Goal: Navigation & Orientation: Find specific page/section

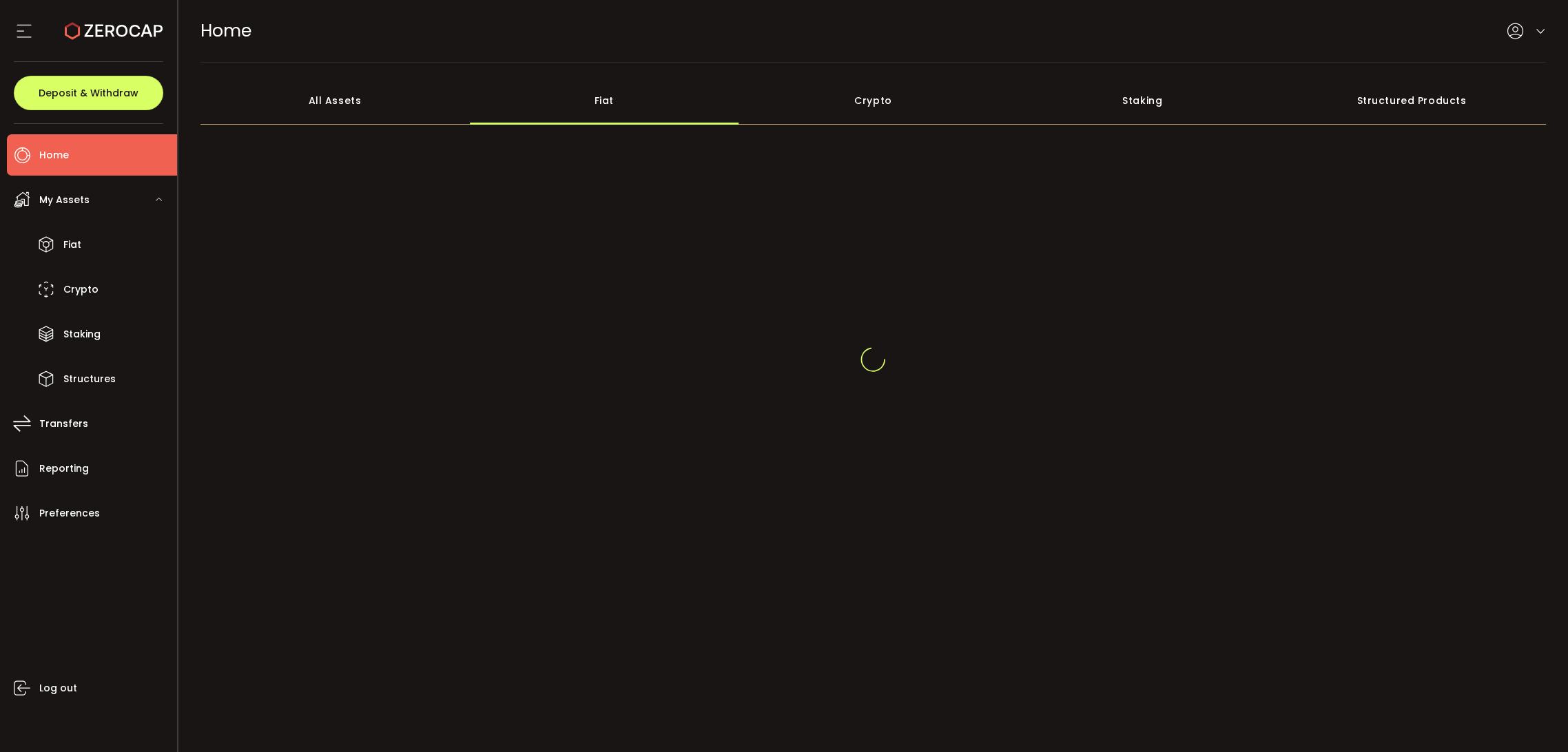
click at [354, 91] on div "All Assets" at bounding box center [335, 101] width 269 height 49
click at [523, 95] on div "Fiat" at bounding box center [604, 101] width 269 height 49
click at [557, 112] on div "Fiat" at bounding box center [604, 101] width 269 height 49
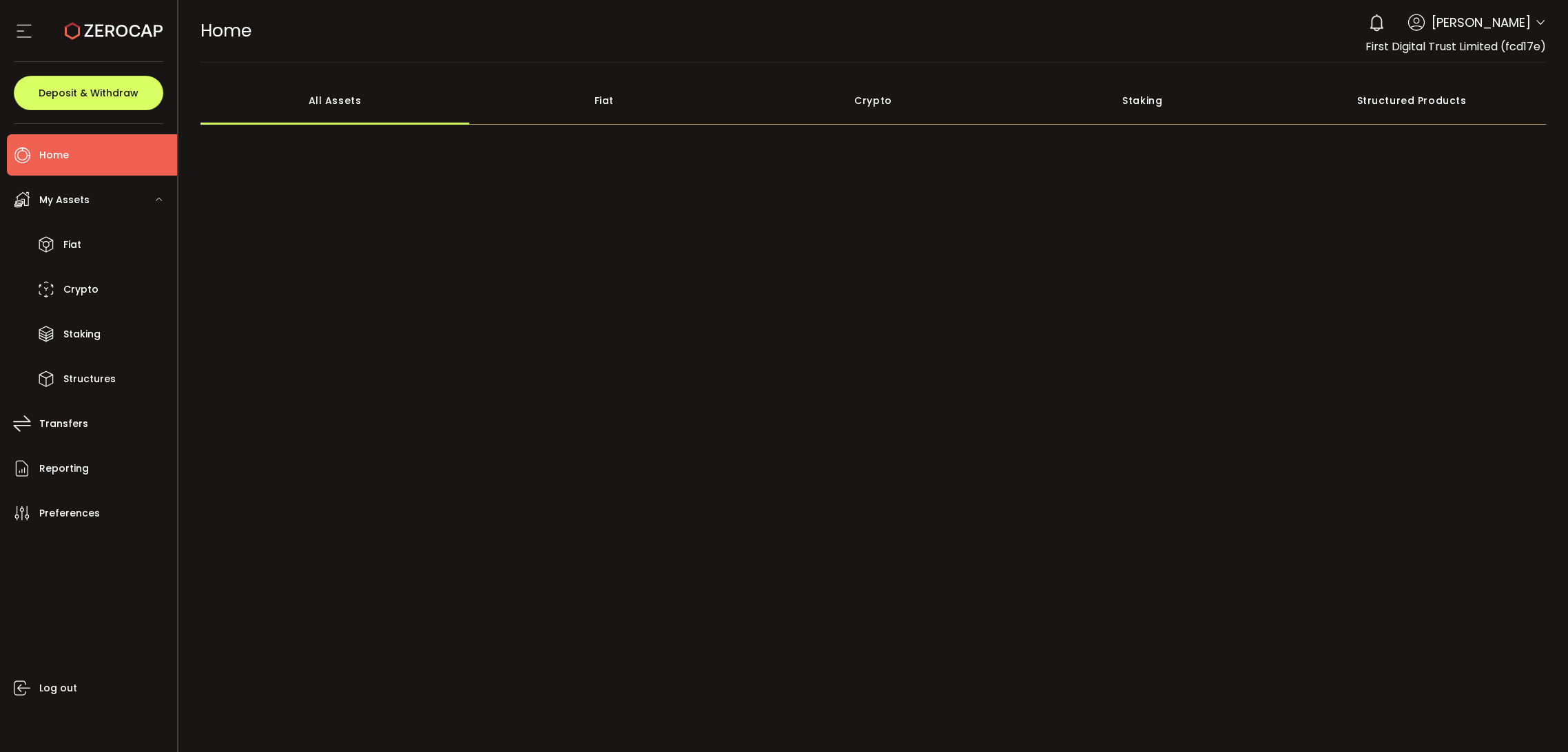
click at [688, 107] on div "Fiat" at bounding box center [604, 101] width 269 height 49
click at [592, 90] on div "Fiat" at bounding box center [604, 101] width 269 height 49
click at [608, 104] on div "Fiat" at bounding box center [604, 101] width 269 height 49
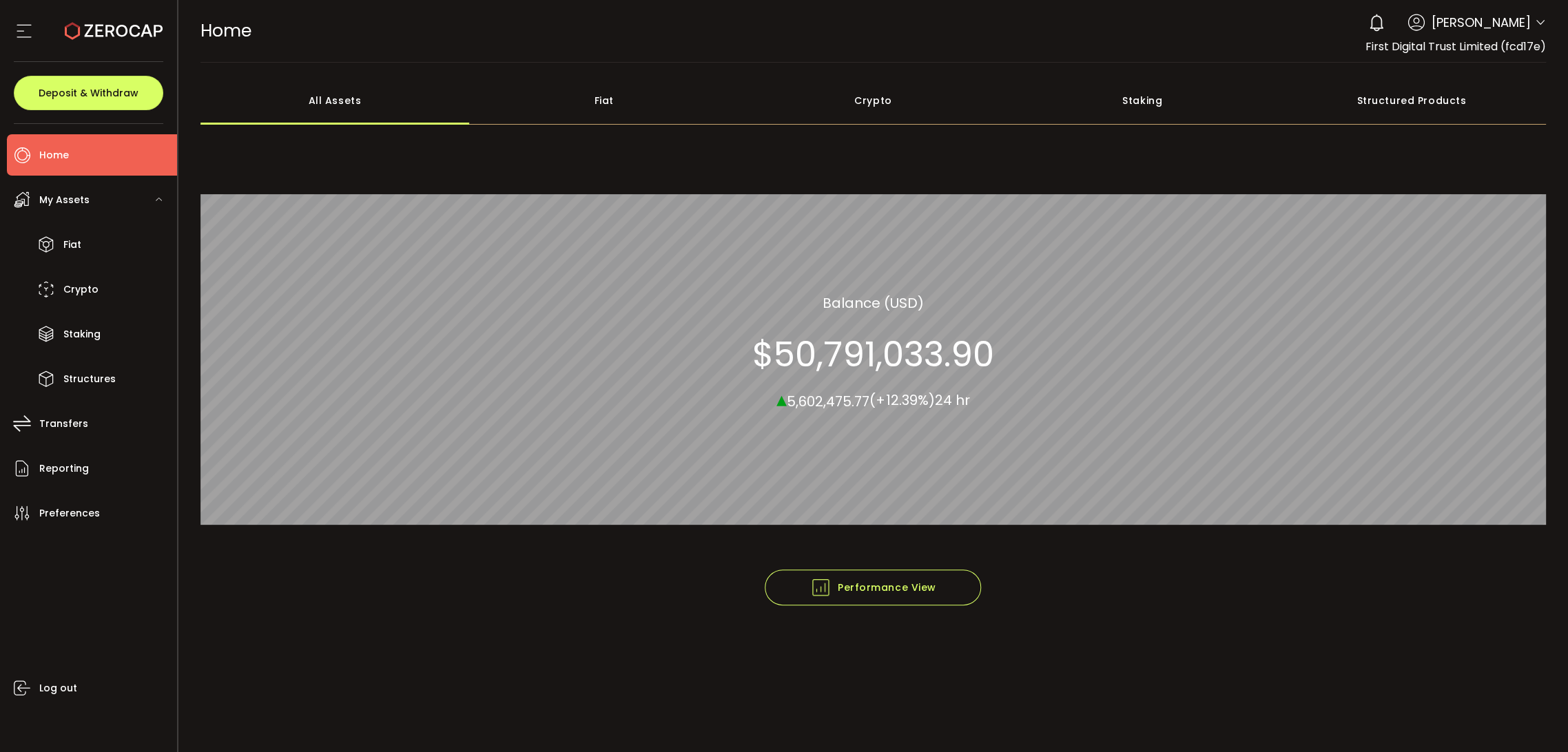
click at [614, 95] on div "Fiat" at bounding box center [604, 101] width 269 height 49
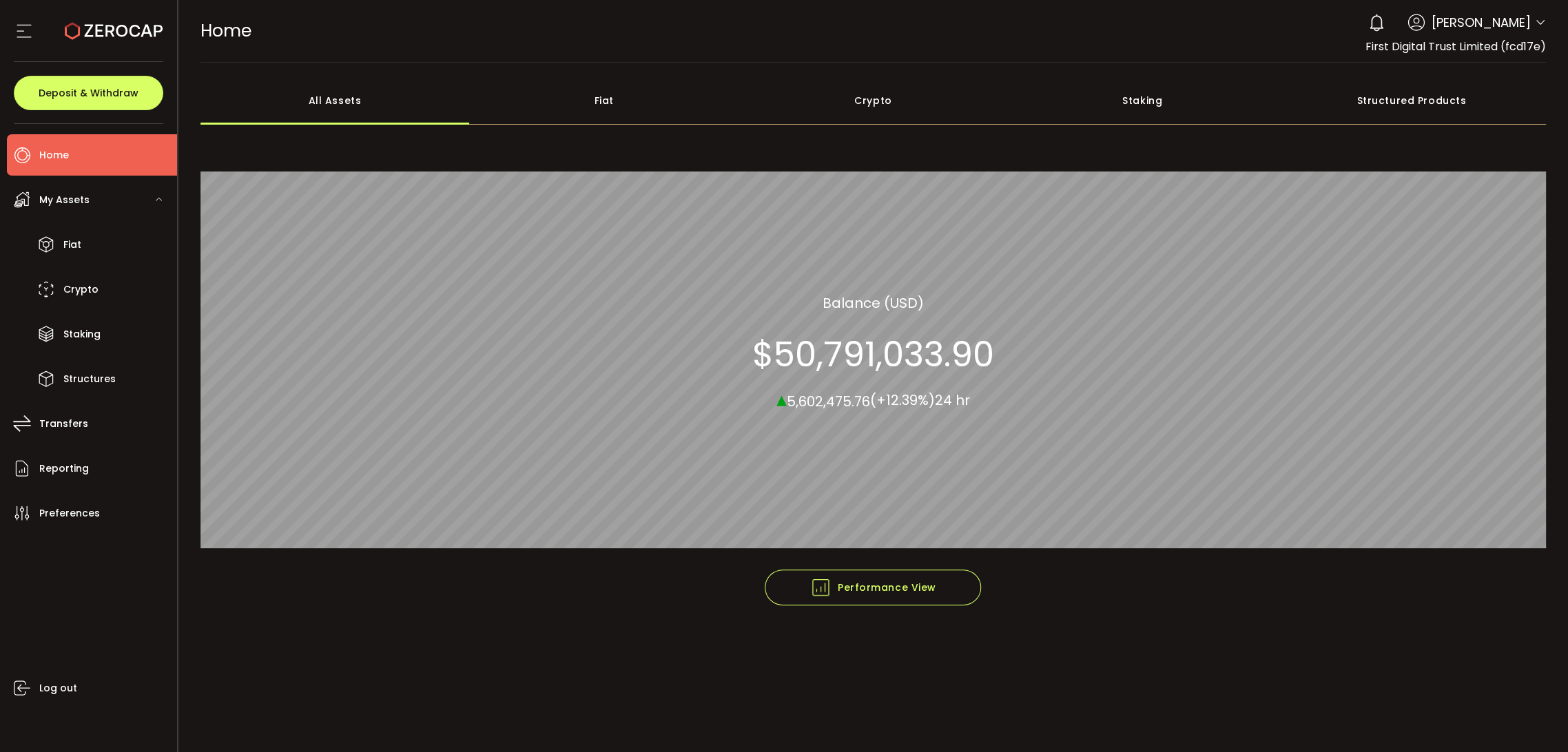
click at [610, 98] on div "Fiat" at bounding box center [604, 101] width 269 height 49
